Goal: Find specific page/section: Find specific page/section

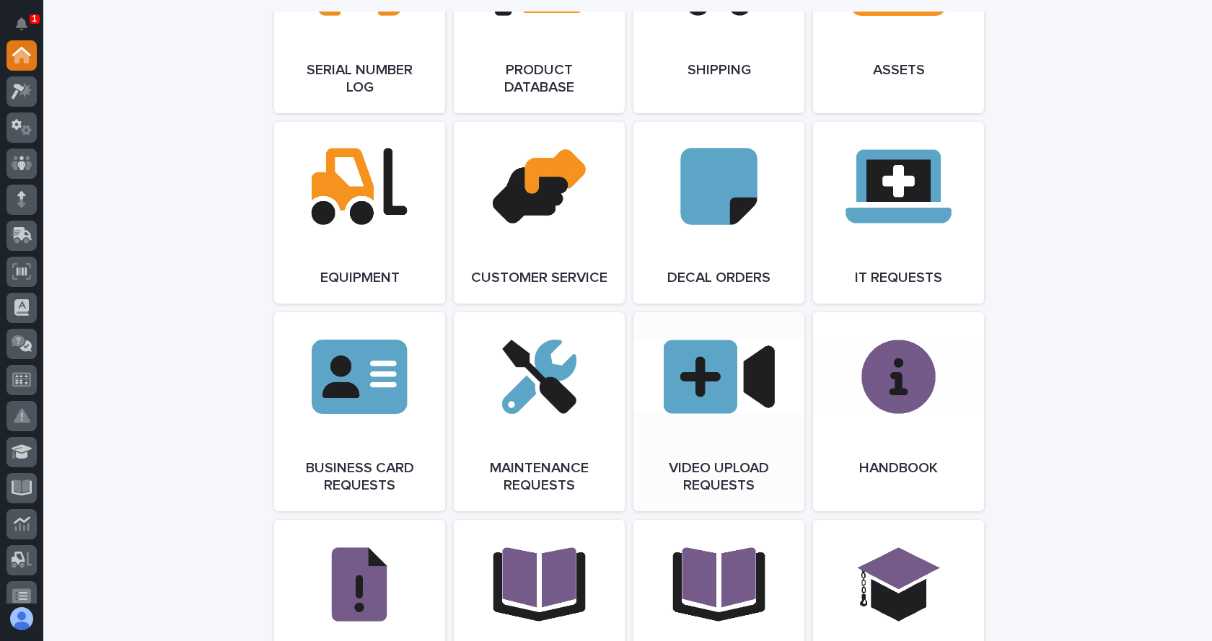
scroll to position [1947, 0]
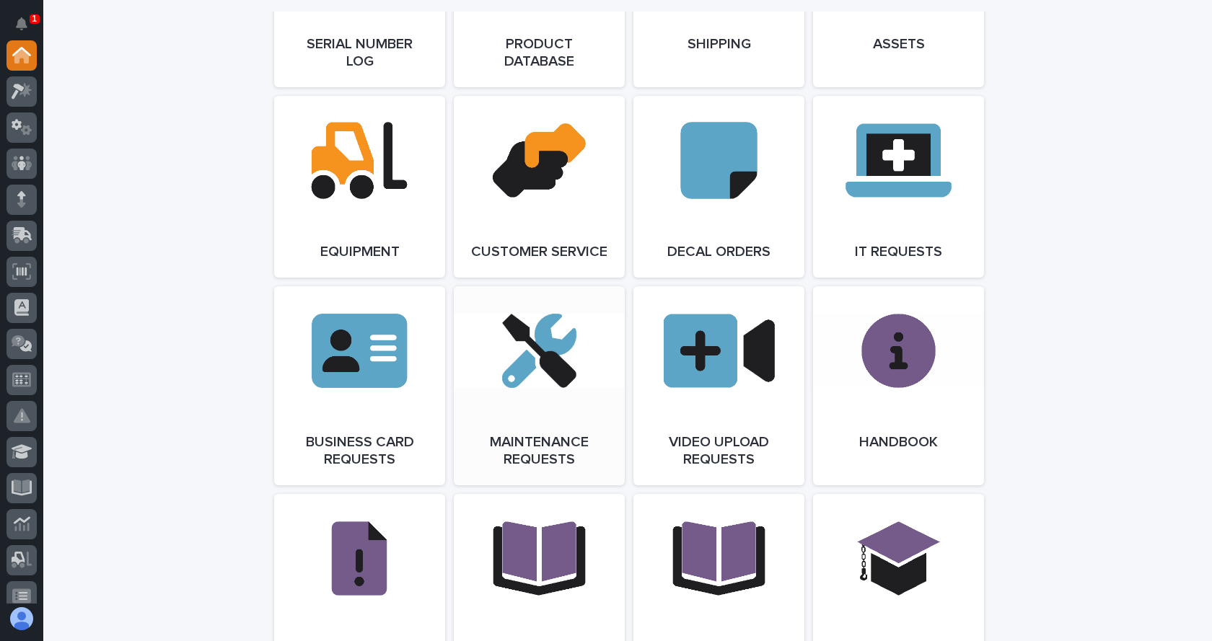
click at [545, 393] on link "Open Link" at bounding box center [539, 385] width 171 height 199
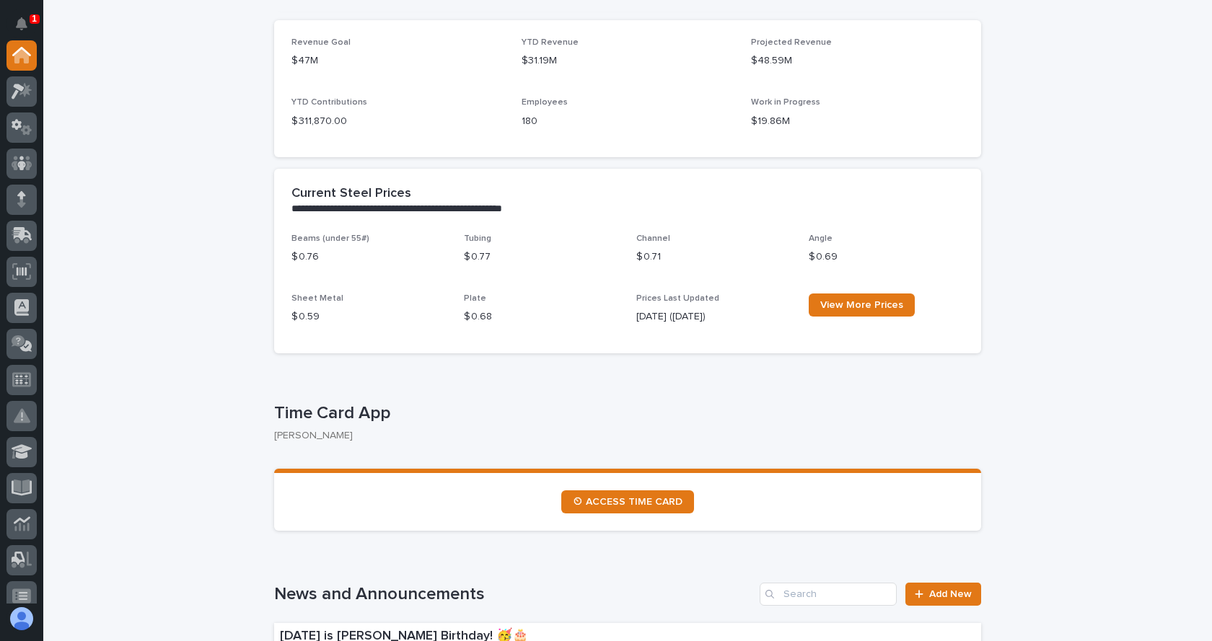
scroll to position [433, 0]
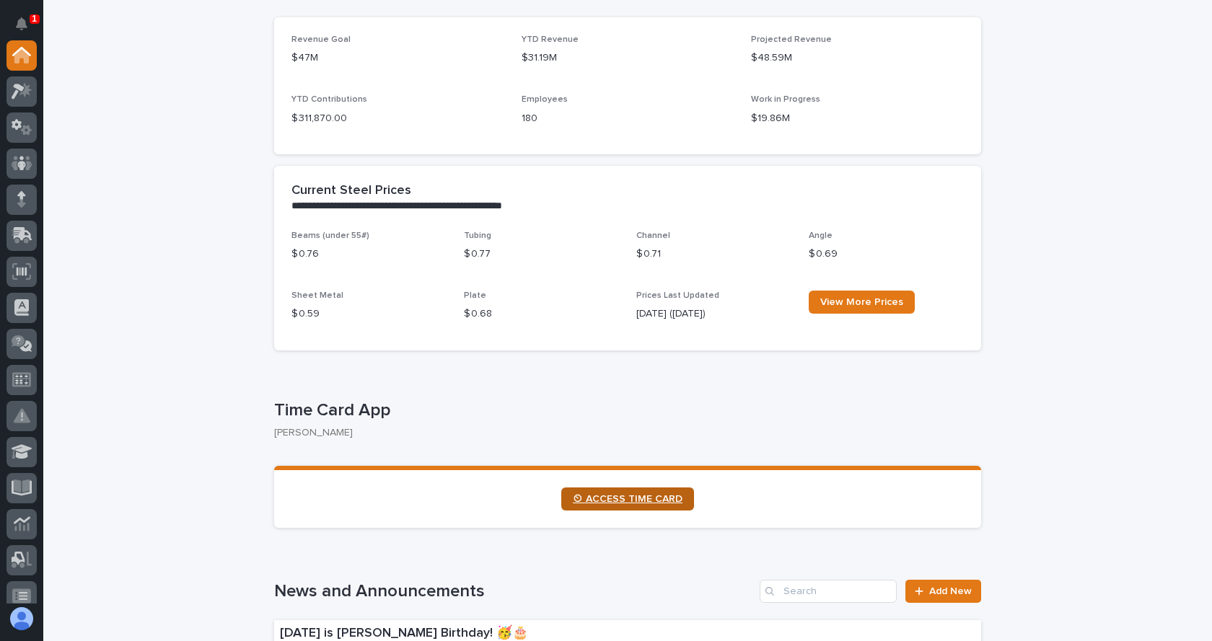
click at [612, 497] on span "⏲ ACCESS TIME CARD" at bounding box center [628, 499] width 110 height 10
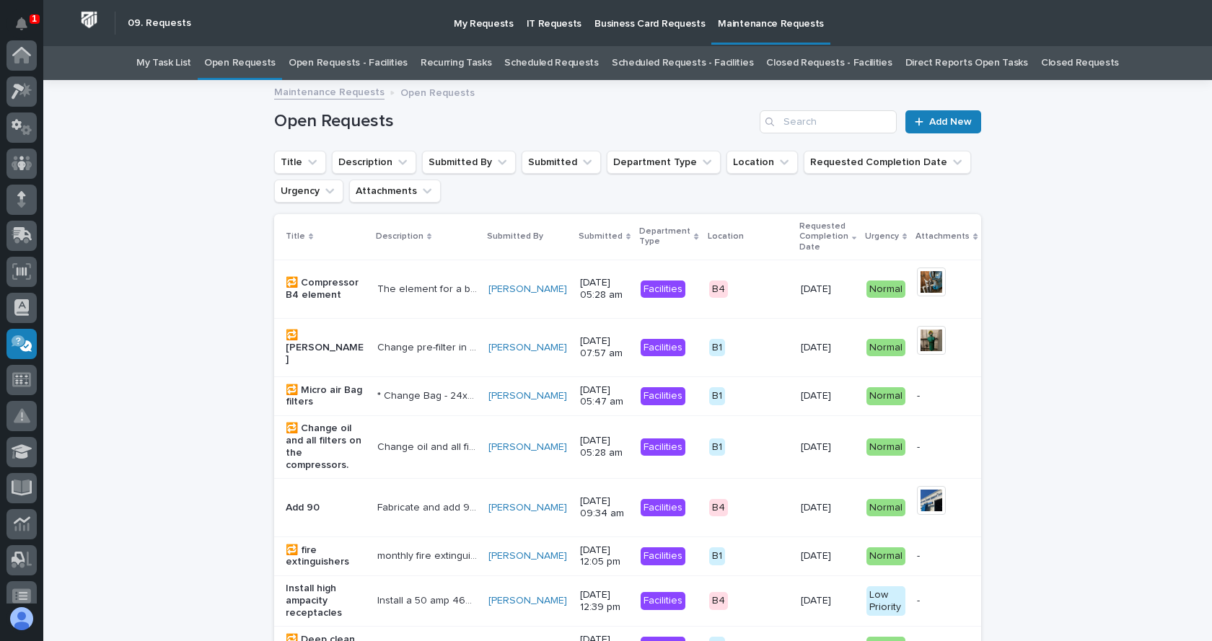
scroll to position [288, 0]
